Goal: Task Accomplishment & Management: Use online tool/utility

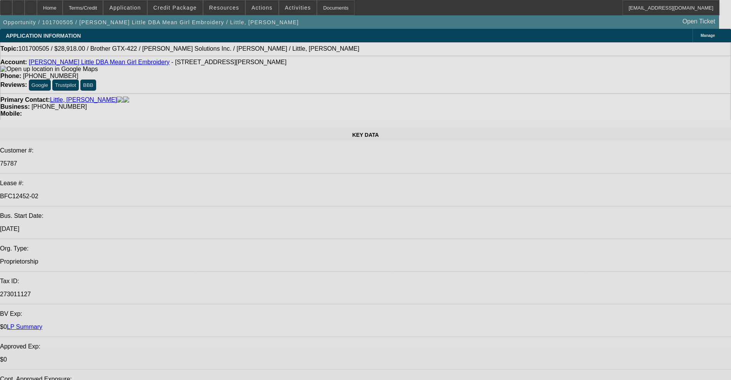
select select "0"
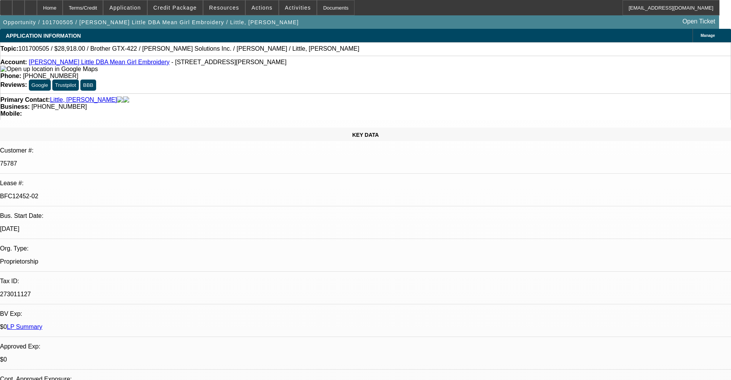
select select "0"
select select "0.1"
select select "0"
select select "0.1"
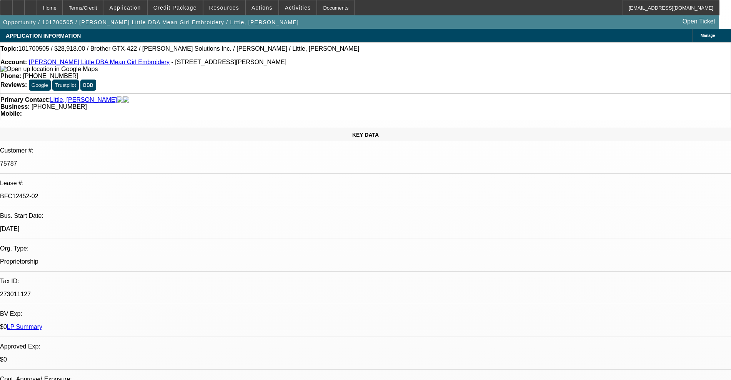
select select "0"
select select "2"
select select "0.1"
select select "0"
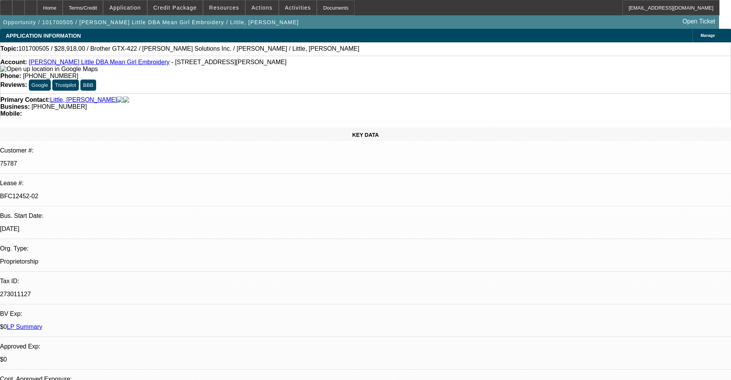
select select "0.1"
select select "1"
select select "2"
select select "4"
select select "1"
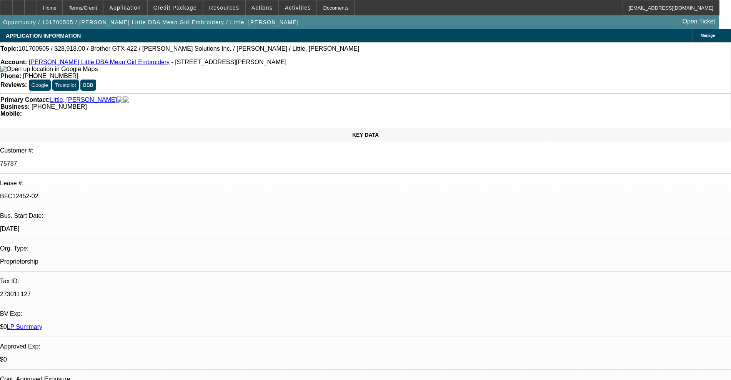
select select "2"
select select "4"
select select "1"
select select "2"
select select "4"
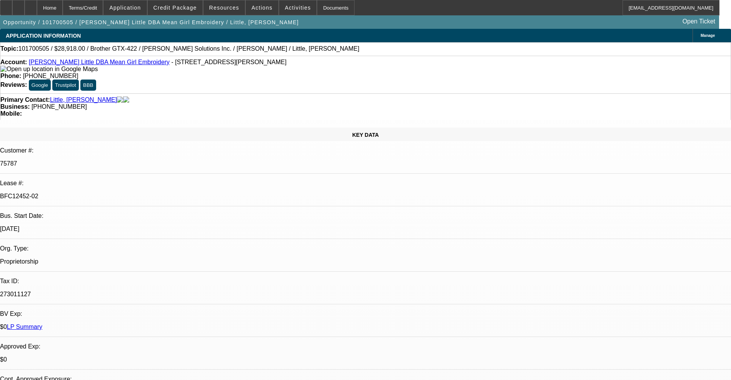
select select "1"
select select "2"
select select "4"
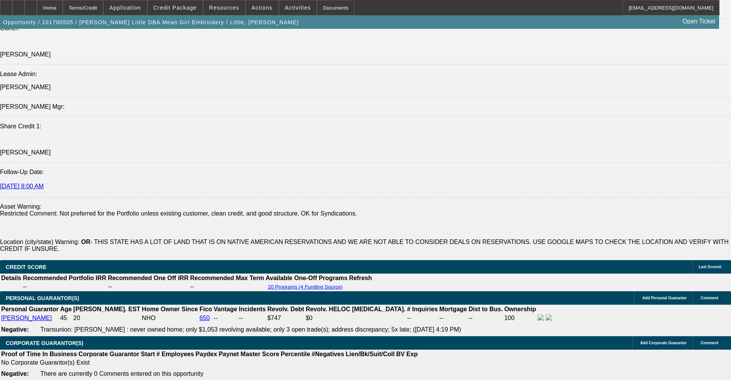
scroll to position [1057, 0]
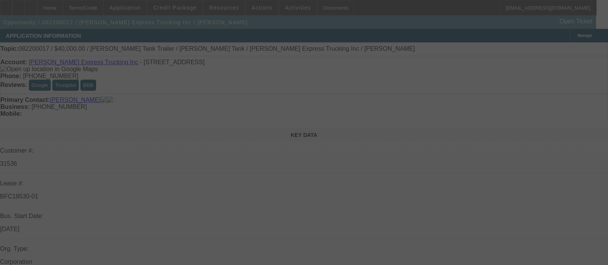
select select "0"
select select "2"
select select "0"
select select "6"
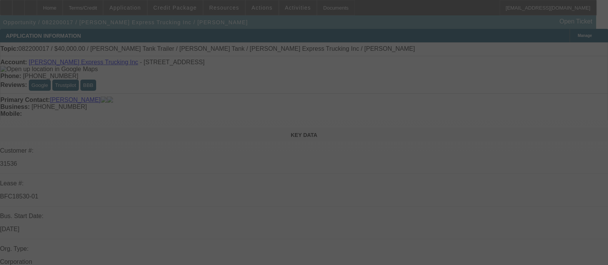
select select "0"
select select "2"
select select "0"
select select "6"
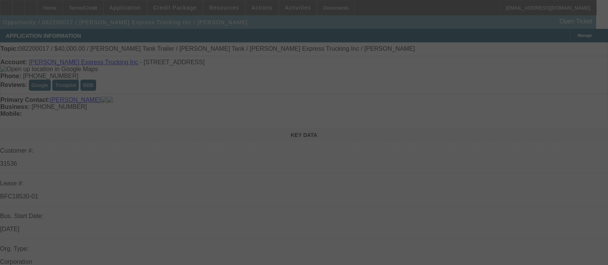
select select "0.2"
select select "2"
select select "0"
select select "6"
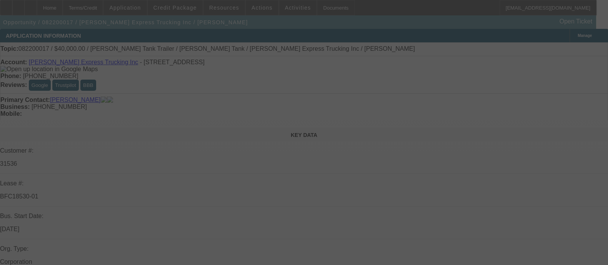
select select "0.1"
select select "2"
select select "0"
select select "6"
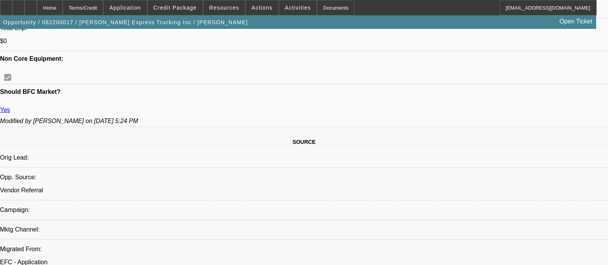
scroll to position [624, 0]
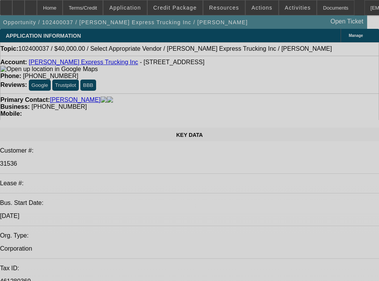
select select "0"
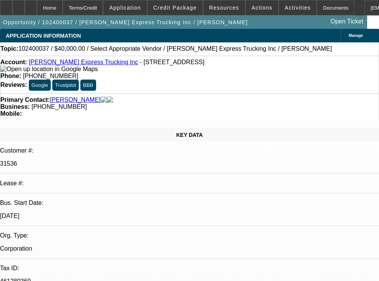
select select "2"
select select "0.1"
select select "1"
select select "2"
select select "4"
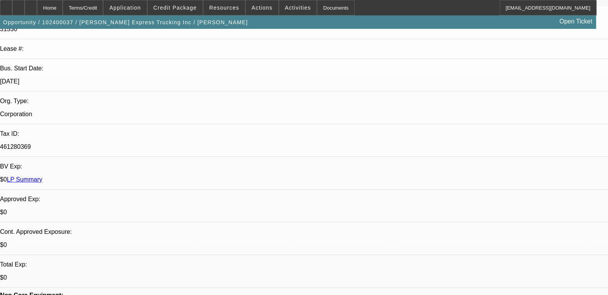
scroll to position [144, 0]
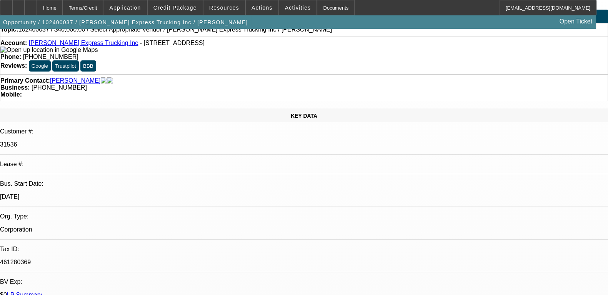
scroll to position [0, 0]
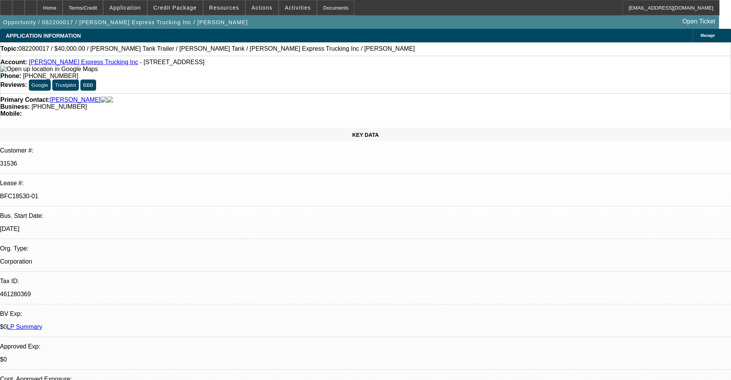
select select "0"
select select "2"
select select "0"
select select "6"
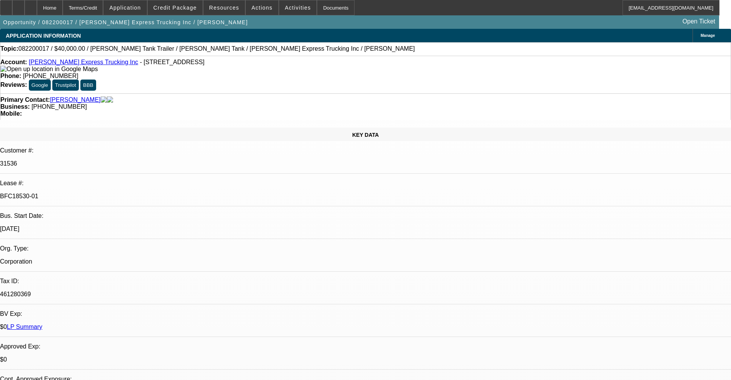
select select "0"
select select "2"
select select "0"
select select "6"
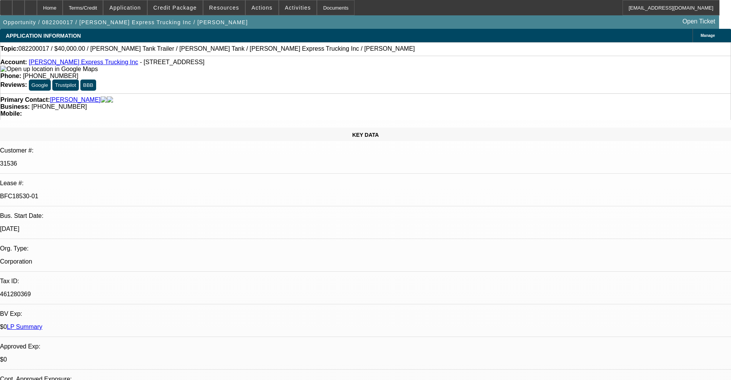
select select "0.2"
select select "2"
select select "0"
select select "6"
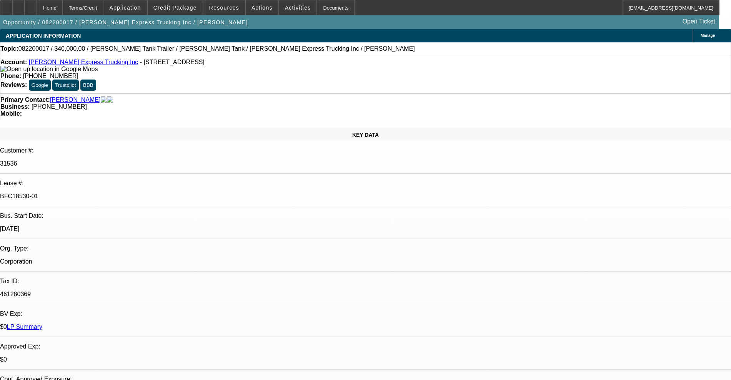
select select "0.1"
select select "2"
select select "0"
select select "6"
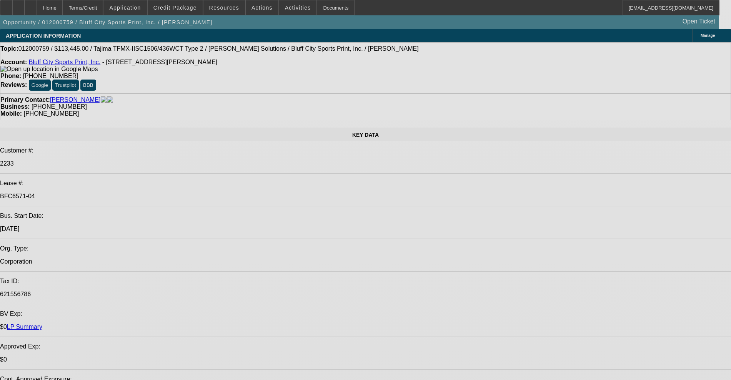
select select "0"
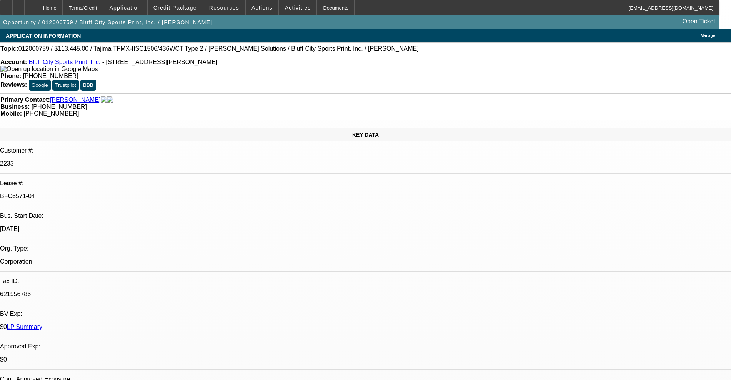
select select "2"
select select "0.1"
select select "4"
select select "0"
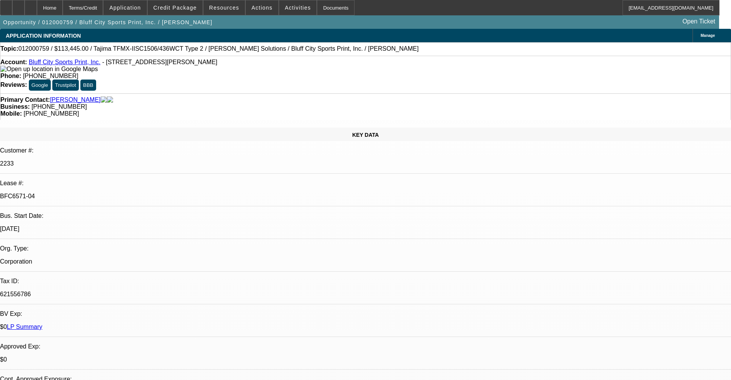
select select "2"
select select "0"
select select "2"
select select "0"
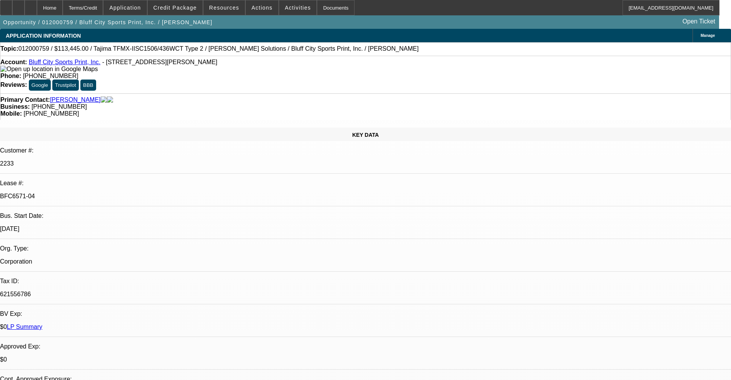
select select "2"
select select "0"
select select "2"
select select "0"
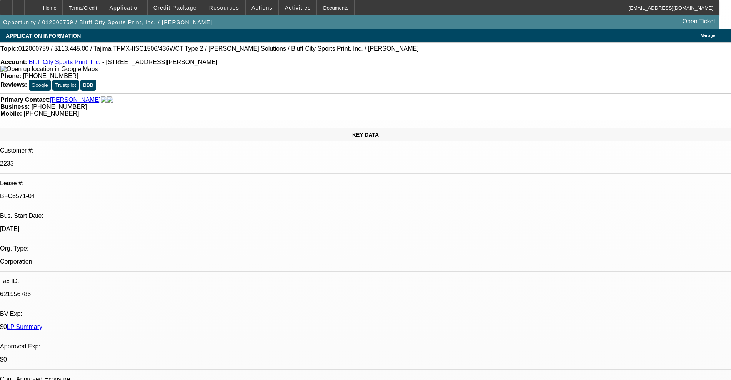
select select "2"
select select "0"
select select "2"
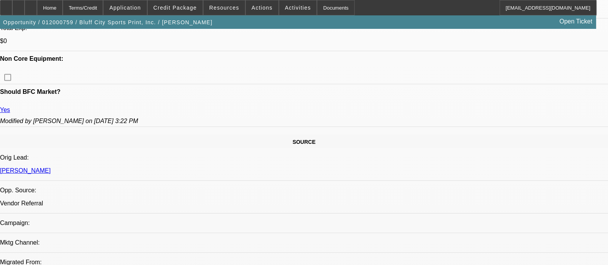
scroll to position [481, 0]
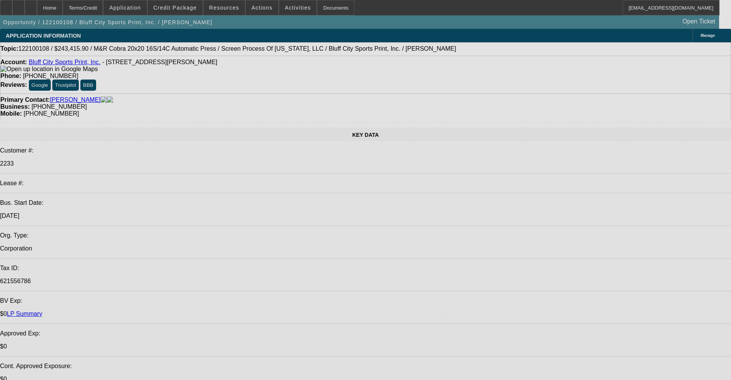
select select "0"
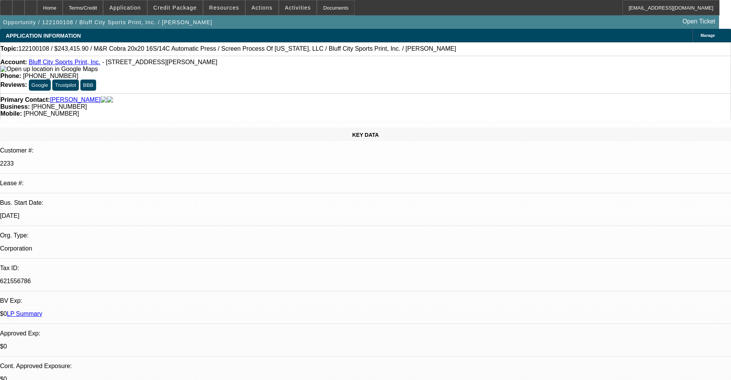
select select "2"
select select "0"
select select "2"
select select "0"
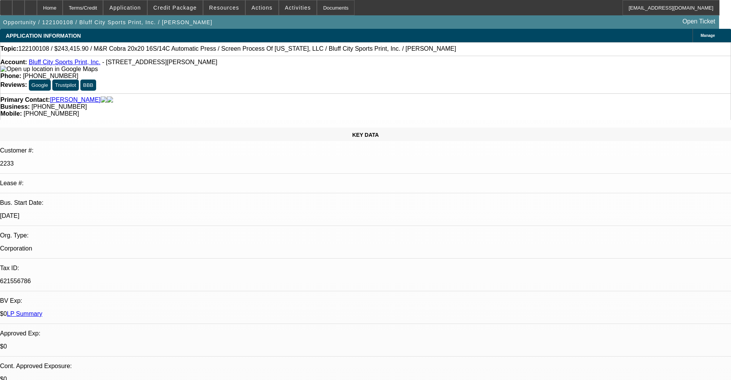
select select "2"
select select "0"
select select "2"
select select "0"
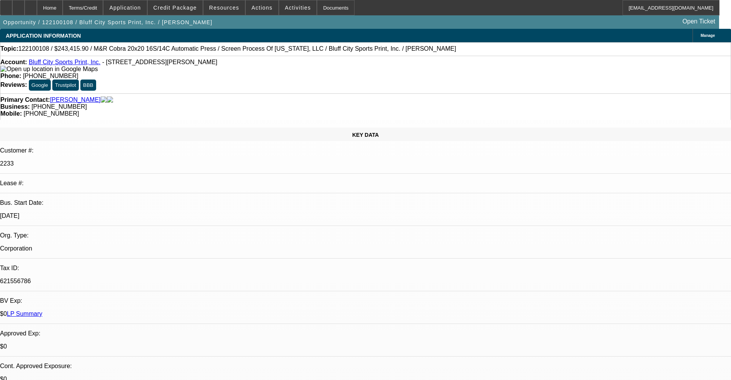
select select "0"
select select "2"
select select "0"
select select "2"
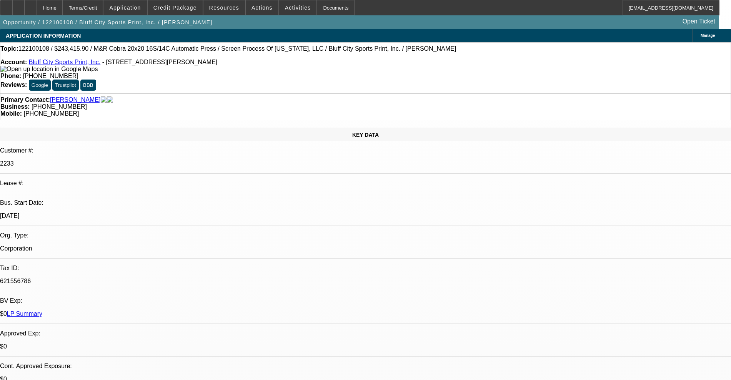
select select "2"
select select "0"
select select "2"
